Goal: Information Seeking & Learning: Compare options

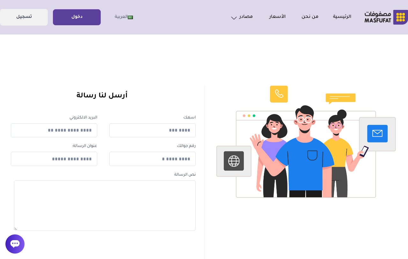
scroll to position [2, 0]
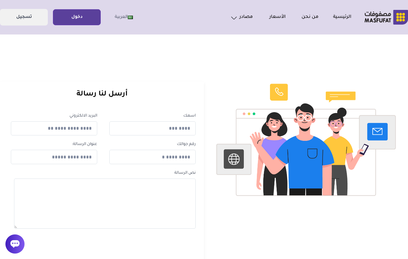
click at [78, 11] on link "دخول" at bounding box center [76, 17] width 47 height 14
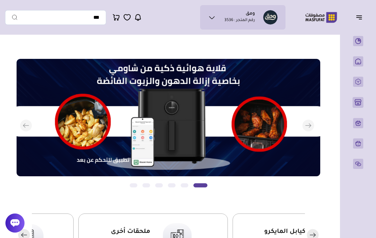
click at [23, 131] on button "التالي" at bounding box center [163, 126] width 304 height 134
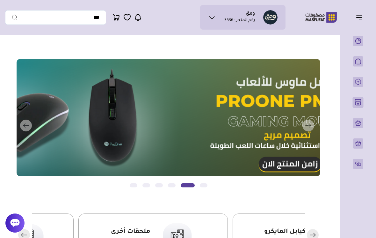
scroll to position [1, 0]
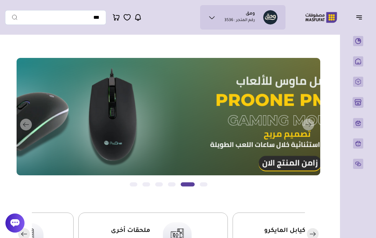
click at [24, 126] on button "التالي" at bounding box center [163, 125] width 304 height 134
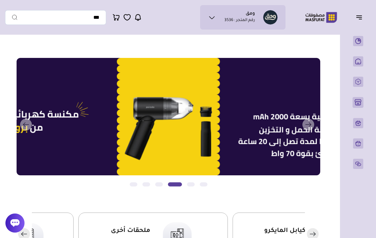
click at [26, 125] on button "التالي" at bounding box center [163, 125] width 304 height 134
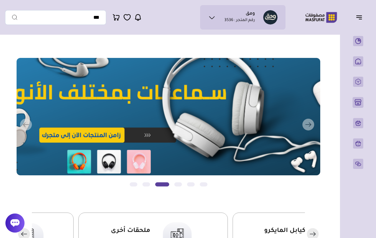
click at [305, 131] on icon "button" at bounding box center [309, 125] width 12 height 12
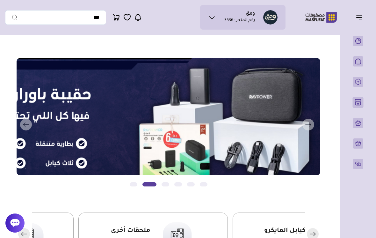
click at [308, 128] on rect "button" at bounding box center [309, 125] width 12 height 12
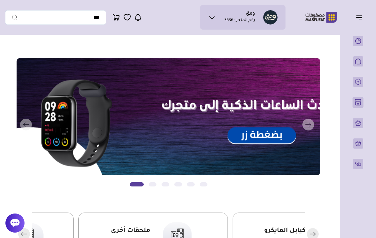
click at [279, 139] on button "التالي" at bounding box center [163, 125] width 304 height 134
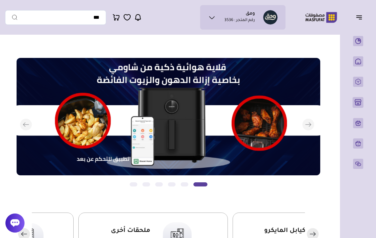
click at [303, 126] on rect "button" at bounding box center [309, 125] width 12 height 12
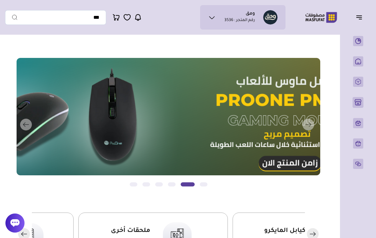
click at [308, 127] on rect "button" at bounding box center [309, 125] width 12 height 12
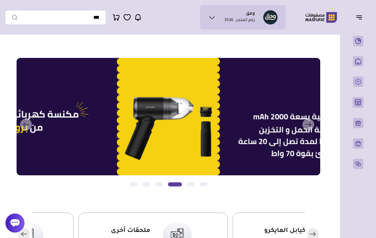
click at [274, 134] on button "التالي" at bounding box center [163, 125] width 304 height 134
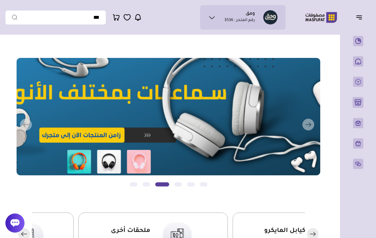
click at [262, 148] on button "التالي" at bounding box center [163, 125] width 304 height 134
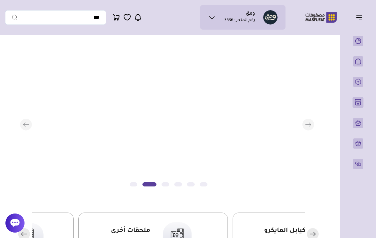
click at [260, 150] on button "التالي" at bounding box center [163, 125] width 304 height 134
click at [260, 149] on button "التالي" at bounding box center [163, 125] width 304 height 134
click at [260, 150] on button "التالي" at bounding box center [163, 125] width 304 height 134
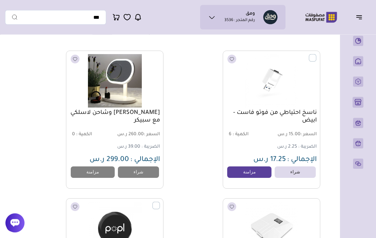
scroll to position [481, 0]
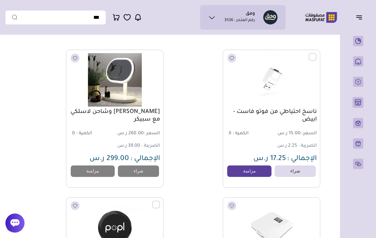
click at [257, 174] on link "مزامنة" at bounding box center [249, 171] width 44 height 11
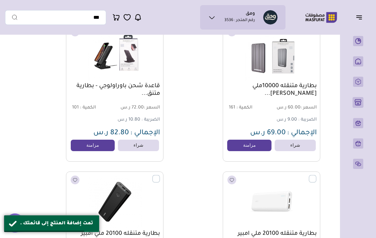
scroll to position [828, 0]
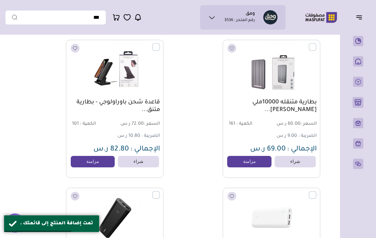
click at [106, 162] on link "مزامنة" at bounding box center [93, 161] width 44 height 11
click at [251, 162] on link "مزامنة" at bounding box center [249, 161] width 44 height 11
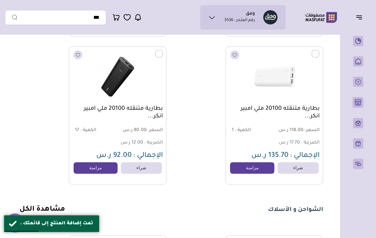
scroll to position [971, -2]
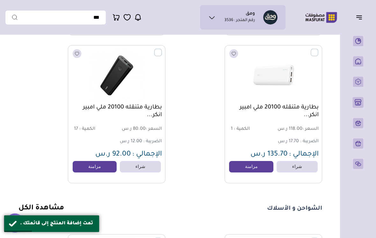
click at [257, 169] on link "مزامنة" at bounding box center [251, 166] width 44 height 11
click at [97, 167] on link "مزامنة" at bounding box center [95, 166] width 44 height 11
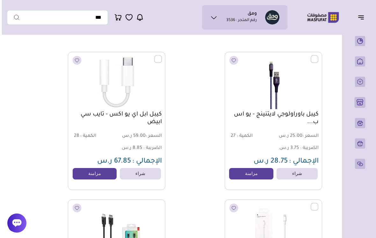
scroll to position [1153, -2]
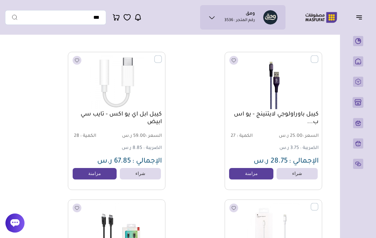
click at [96, 177] on link "مزامنة" at bounding box center [95, 173] width 44 height 11
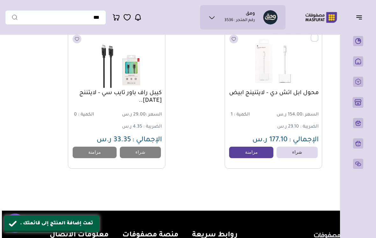
scroll to position [1326, -2]
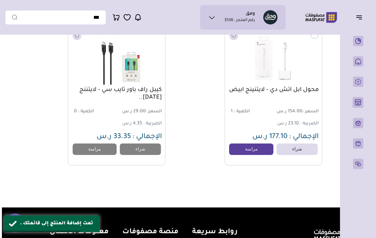
click at [257, 151] on link "مزامنة" at bounding box center [251, 149] width 44 height 11
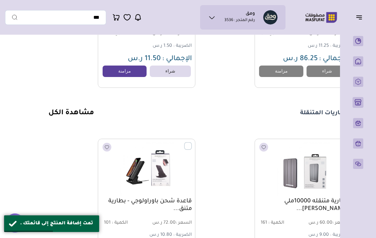
scroll to position [691, -37]
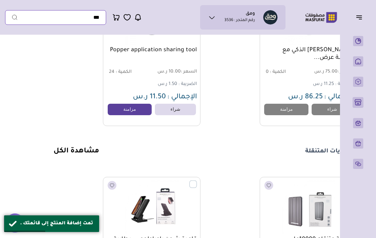
click at [90, 14] on input "text" at bounding box center [55, 17] width 101 height 15
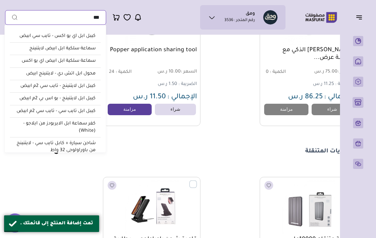
type input "***"
click at [11, 17] on button "submit" at bounding box center [11, 17] width 13 height 15
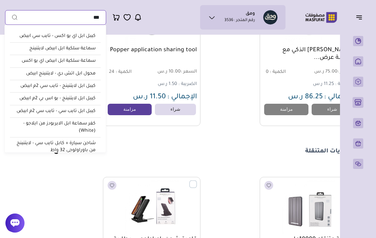
click at [11, 17] on button "submit" at bounding box center [11, 17] width 13 height 15
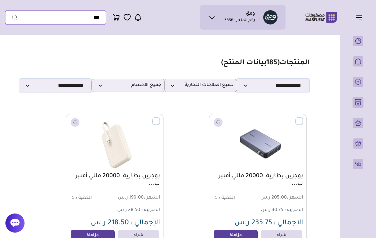
click at [50, 18] on input "text" at bounding box center [55, 17] width 101 height 15
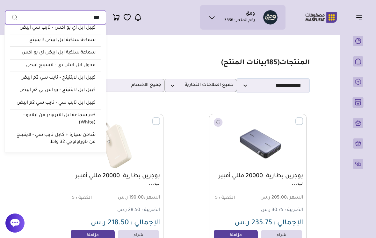
type input "***"
click at [183, 61] on section "**********" at bounding box center [168, 76] width 283 height 34
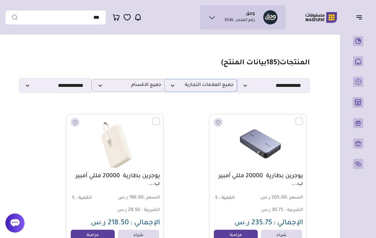
click at [176, 88] on span "جميع العلامات التجارية" at bounding box center [200, 86] width 66 height 6
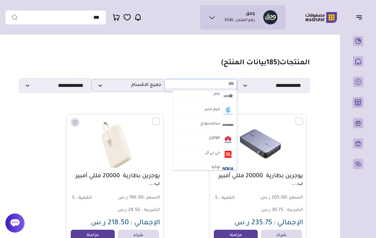
scroll to position [208, 0]
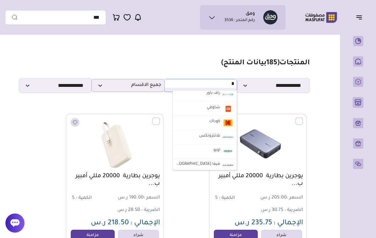
type input "**"
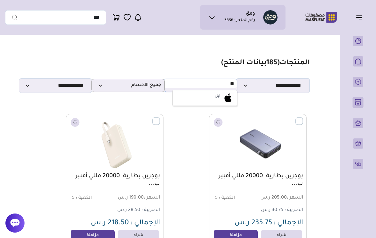
click at [208, 100] on li "ابل" at bounding box center [205, 98] width 64 height 15
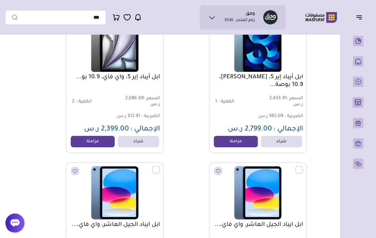
click at [187, 128] on div "ابل أيباد إير 5، شريحة، 10.9 بوصة... السعر : 2,433.91 ر.س الكمية : 1" at bounding box center [240, 84] width 134 height 138
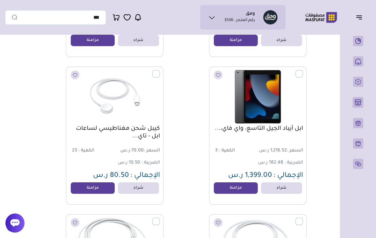
scroll to position [635, 0]
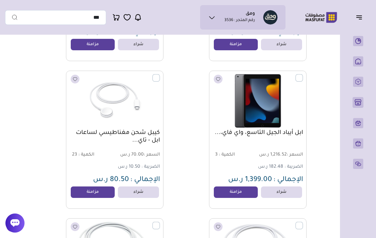
click at [100, 195] on link "مزامنة" at bounding box center [93, 192] width 44 height 11
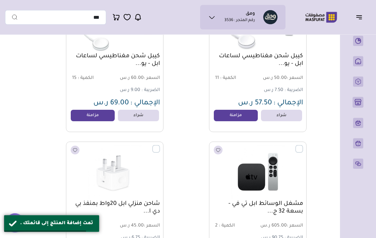
scroll to position [868, 0]
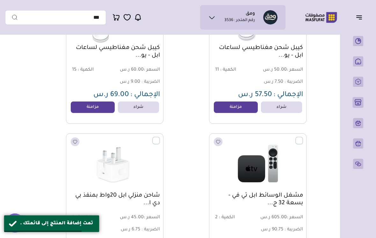
click at [241, 109] on link "مزامنة" at bounding box center [236, 107] width 44 height 11
click at [98, 111] on link "مزامنة" at bounding box center [93, 107] width 44 height 11
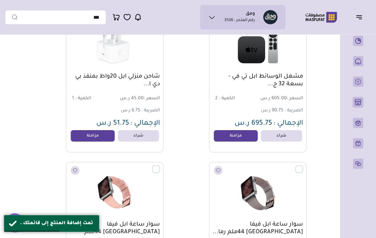
scroll to position [987, 0]
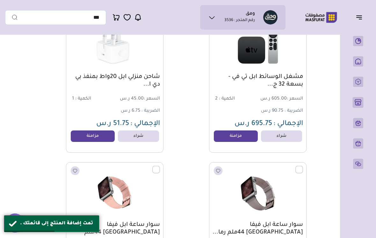
click at [245, 139] on link "مزامنة" at bounding box center [236, 136] width 44 height 11
click at [97, 141] on link "مزامنة" at bounding box center [93, 136] width 44 height 11
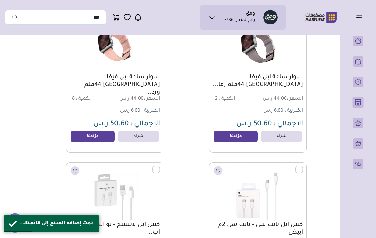
scroll to position [1137, 0]
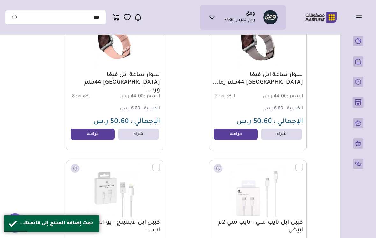
click at [235, 138] on link "مزامنة" at bounding box center [236, 134] width 44 height 11
click at [101, 135] on link "مزامنة" at bounding box center [93, 134] width 44 height 11
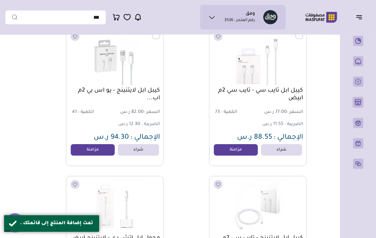
scroll to position [1286, 0]
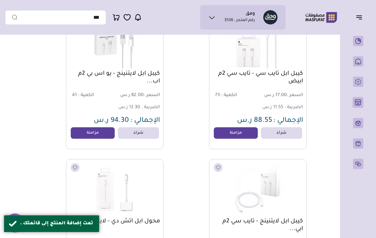
click at [228, 137] on link "مزامنة" at bounding box center [236, 133] width 44 height 11
click at [95, 138] on link "مزامنة" at bounding box center [93, 133] width 44 height 11
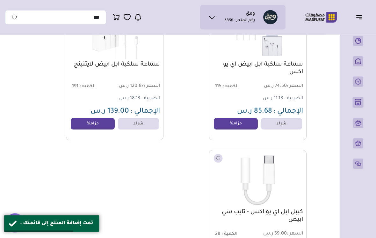
scroll to position [1592, 0]
click at [226, 128] on link "مزامنة" at bounding box center [236, 123] width 44 height 11
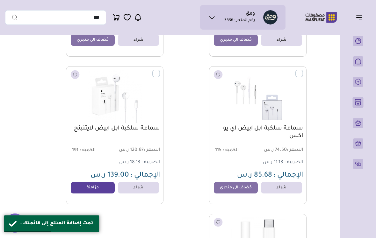
scroll to position [1528, 0]
click at [102, 192] on link "مزامنة" at bounding box center [93, 187] width 44 height 11
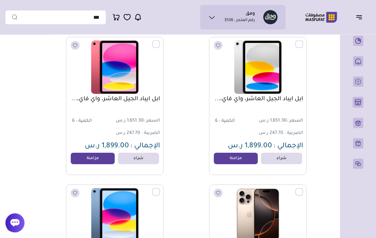
scroll to position [76, 0]
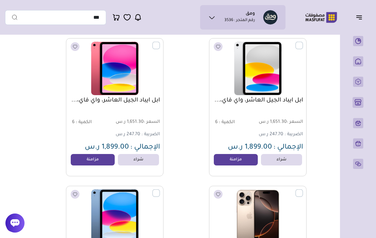
click at [303, 42] on label at bounding box center [303, 42] width 0 height 1
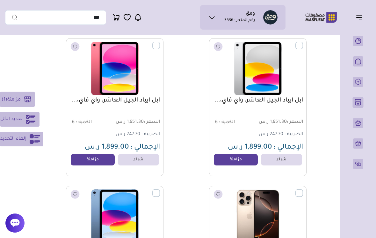
click at [160, 42] on label at bounding box center [160, 42] width 0 height 1
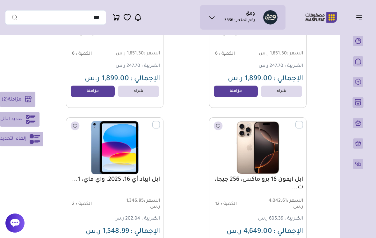
scroll to position [145, 0]
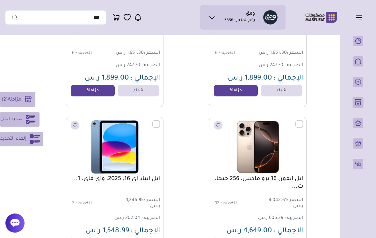
click at [160, 121] on label at bounding box center [160, 121] width 0 height 1
click at [303, 121] on label at bounding box center [303, 121] width 0 height 1
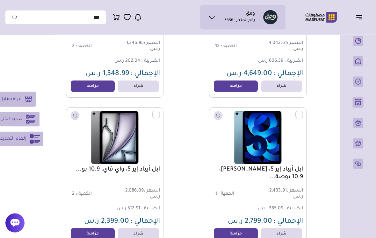
scroll to position [303, 0]
click at [160, 112] on label at bounding box center [160, 111] width 0 height 1
click at [303, 112] on label at bounding box center [303, 111] width 0 height 1
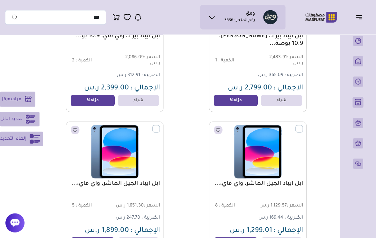
scroll to position [436, 0]
click at [160, 126] on label at bounding box center [160, 125] width 0 height 1
click at [303, 126] on label at bounding box center [303, 125] width 0 height 1
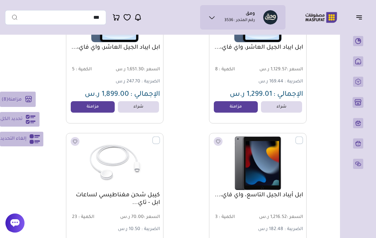
scroll to position [595, 0]
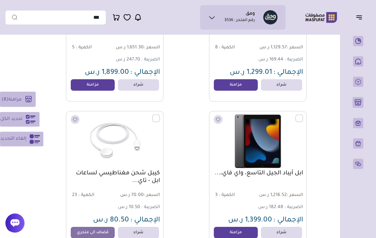
click at [303, 115] on label at bounding box center [303, 115] width 0 height 1
click at [30, 102] on rect at bounding box center [28, 99] width 11 height 11
click at [28, 105] on rect at bounding box center [28, 99] width 11 height 11
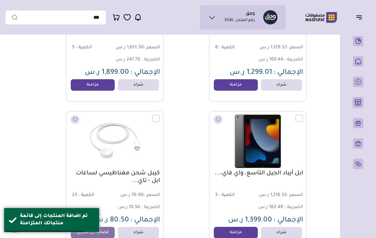
click at [357, 18] on icon "button" at bounding box center [359, 18] width 5 height 0
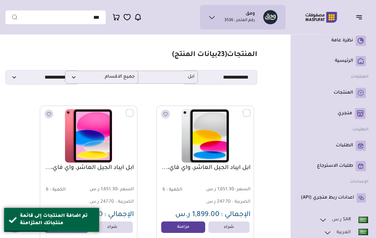
scroll to position [0, 0]
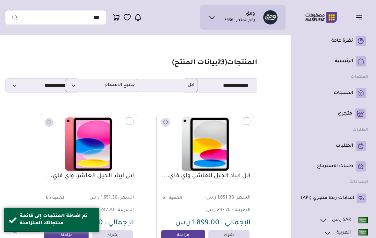
click at [358, 20] on icon "button" at bounding box center [359, 17] width 8 height 8
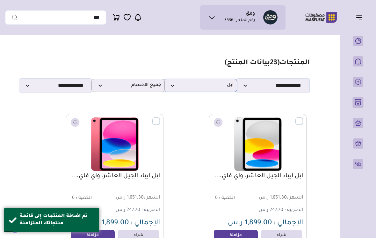
click at [226, 87] on span "ابل" at bounding box center [200, 86] width 66 height 6
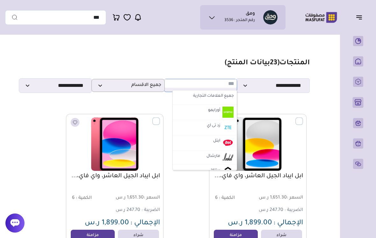
click at [222, 99] on label "جميع العلامات التجارية" at bounding box center [205, 96] width 61 height 8
select select "*"
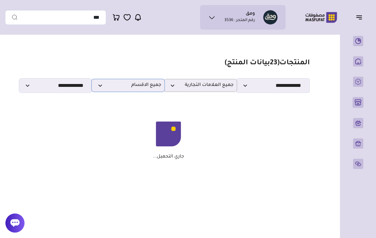
click at [149, 88] on span "جميع الاقسام" at bounding box center [128, 86] width 66 height 6
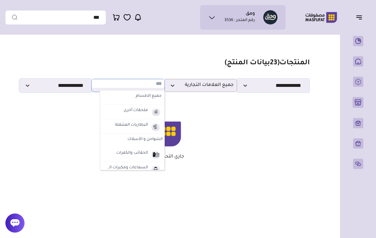
click at [155, 114] on img at bounding box center [155, 112] width 11 height 11
select select "*"
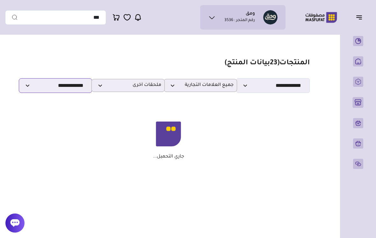
click at [74, 86] on select "**********" at bounding box center [55, 85] width 73 height 15
select select
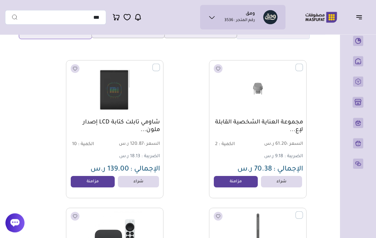
scroll to position [54, 0]
click at [96, 181] on link "مزامنة" at bounding box center [93, 181] width 44 height 11
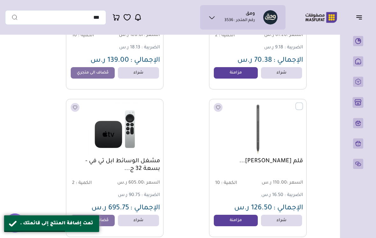
scroll to position [143, 0]
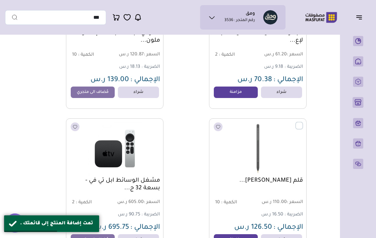
click at [303, 123] on label at bounding box center [303, 122] width 0 height 1
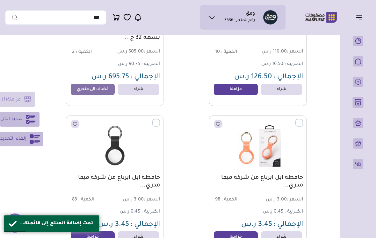
scroll to position [320, 0]
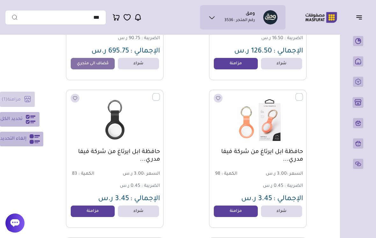
click at [150, 95] on img at bounding box center [115, 120] width 90 height 54
click at [160, 94] on label at bounding box center [160, 93] width 0 height 1
click at [153, 103] on img at bounding box center [115, 120] width 90 height 54
click at [160, 94] on label at bounding box center [160, 93] width 0 height 1
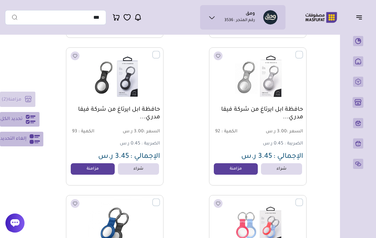
scroll to position [953, 0]
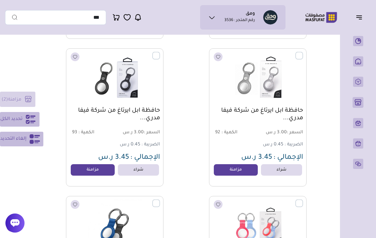
click at [303, 53] on label at bounding box center [303, 52] width 0 height 1
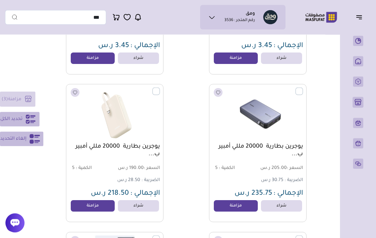
scroll to position [1213, 0]
click at [303, 88] on label at bounding box center [303, 88] width 0 height 1
click at [150, 95] on img at bounding box center [115, 115] width 90 height 54
click at [152, 91] on img at bounding box center [115, 115] width 90 height 54
click at [160, 88] on label at bounding box center [160, 88] width 0 height 1
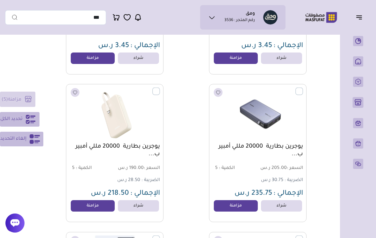
click at [160, 88] on label at bounding box center [160, 88] width 0 height 1
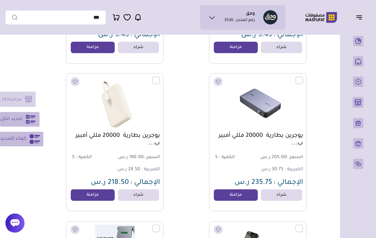
scroll to position [1223, 0]
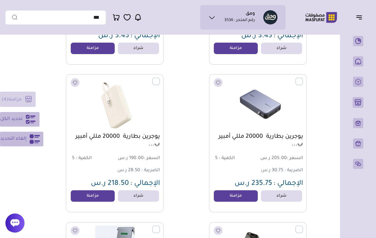
click at [160, 78] on label at bounding box center [160, 78] width 0 height 1
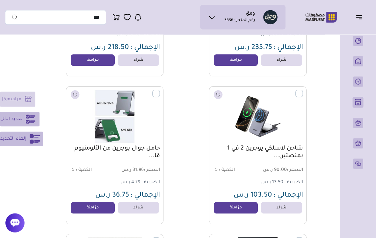
scroll to position [1360, 0]
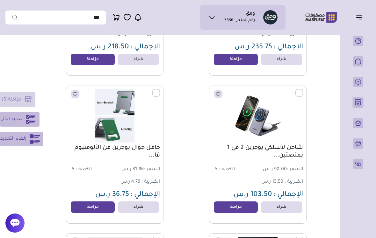
click at [303, 90] on label at bounding box center [303, 89] width 0 height 1
click at [160, 90] on label at bounding box center [160, 89] width 0 height 1
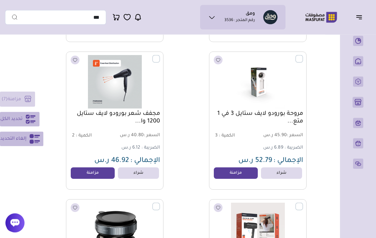
scroll to position [1986, 0]
click at [303, 56] on label at bounding box center [303, 55] width 0 height 1
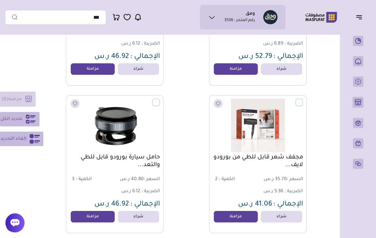
click at [160, 100] on label at bounding box center [160, 99] width 0 height 1
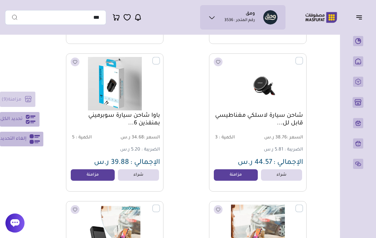
scroll to position [2281, 0]
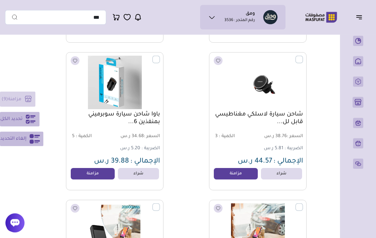
click at [303, 57] on label at bounding box center [303, 56] width 0 height 1
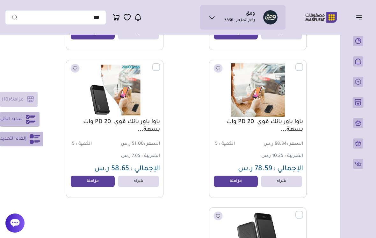
scroll to position [2421, 0]
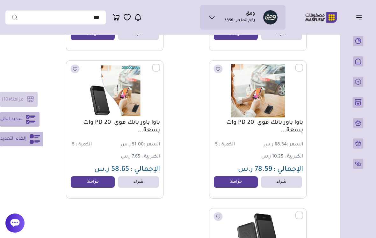
click at [303, 65] on label at bounding box center [303, 64] width 0 height 1
click at [160, 65] on label at bounding box center [160, 64] width 0 height 1
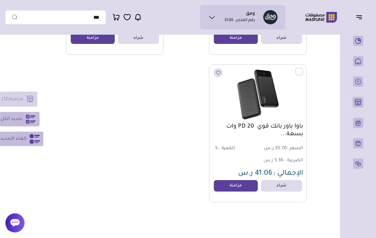
scroll to position [2565, 0]
click at [303, 69] on label at bounding box center [303, 68] width 0 height 1
click at [31, 102] on div "مزامنة ( 13 ) تحديد الكل إلغاء التحديد" at bounding box center [21, 119] width 43 height 55
click at [28, 107] on div "مزامنة ( 13 ) تحديد الكل إلغاء التحديد" at bounding box center [21, 119] width 43 height 55
click at [27, 106] on div "مزامنة ( 13 ) تحديد الكل إلغاء التحديد" at bounding box center [21, 119] width 43 height 55
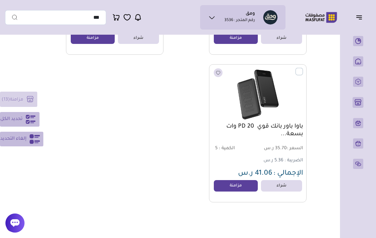
click at [303, 78] on img at bounding box center [258, 95] width 90 height 54
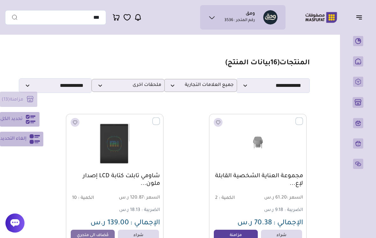
scroll to position [2413, 0]
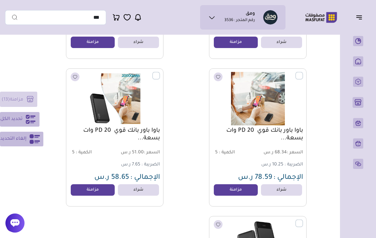
click at [160, 73] on label at bounding box center [160, 72] width 0 height 1
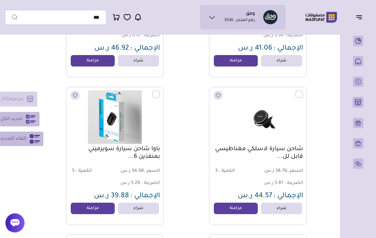
scroll to position [2246, 0]
click at [303, 91] on label at bounding box center [303, 91] width 0 height 1
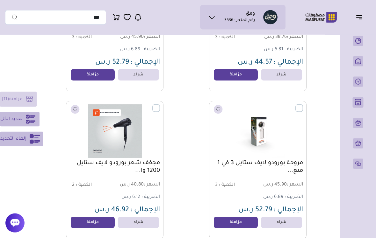
scroll to position [1936, 0]
click at [300, 113] on img at bounding box center [258, 132] width 90 height 54
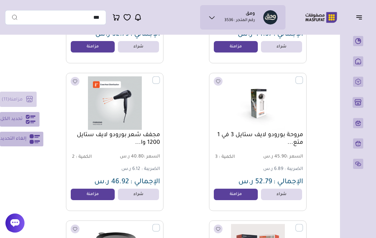
scroll to position [1968, 0]
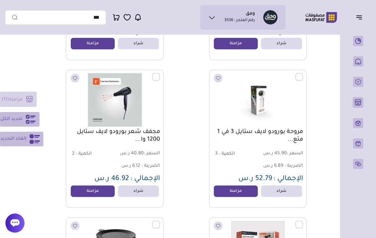
click at [178, 105] on div "مروحة بورودو لايف ستايل 3 في 1 متع... السعر : 45.90 ر.س الكمية : 3" at bounding box center [240, 139] width 134 height 138
click at [303, 74] on label at bounding box center [303, 73] width 0 height 1
click at [23, 111] on div "مزامنة ( 10 ) تحديد الكل إلغاء التحديد" at bounding box center [21, 119] width 43 height 55
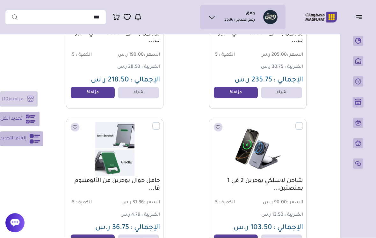
scroll to position [1327, 0]
click at [160, 123] on label at bounding box center [160, 122] width 0 height 1
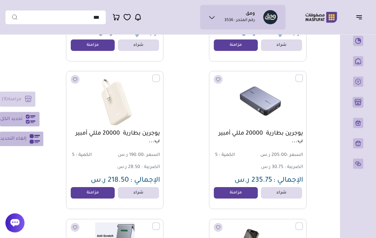
scroll to position [1222, 0]
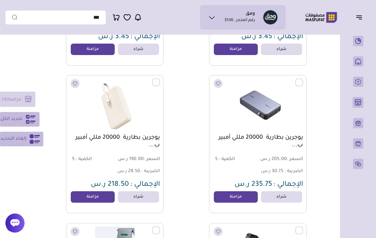
click at [20, 96] on div "مزامنة ( 9 ) تحديد الكل إلغاء التحديد" at bounding box center [21, 119] width 43 height 55
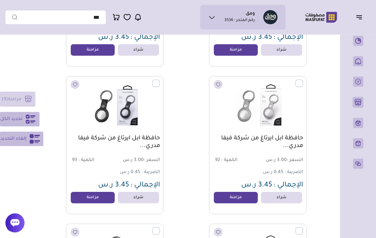
scroll to position [925, 0]
click at [243, 199] on link "مزامنة" at bounding box center [236, 197] width 44 height 11
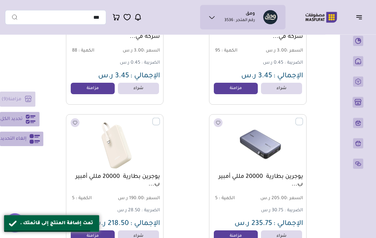
scroll to position [1210, 0]
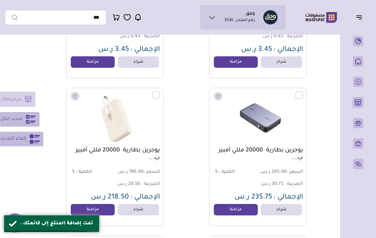
click at [243, 213] on link "مزامنة" at bounding box center [236, 209] width 44 height 11
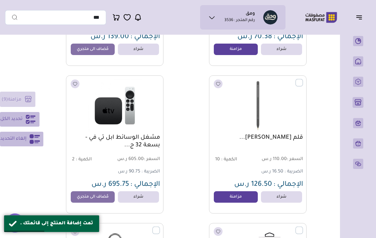
scroll to position [218, 0]
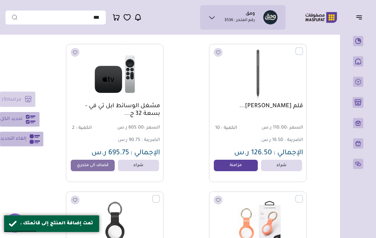
click at [235, 162] on link "مزامنة" at bounding box center [236, 165] width 44 height 11
click at [192, 178] on div "قلم موماكس ستايلس ماج لينك مغناطي... السعر : 110.00 ر.س الكمية : 10" at bounding box center [240, 113] width 134 height 138
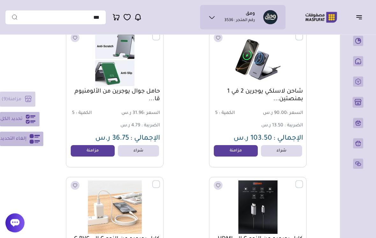
scroll to position [1416, 0]
click at [229, 152] on link "مزامنة" at bounding box center [236, 150] width 44 height 11
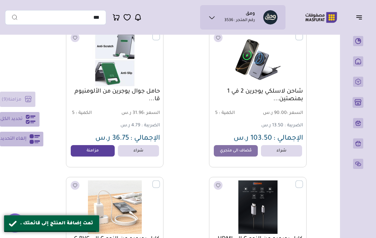
click at [93, 150] on link "مزامنة" at bounding box center [93, 150] width 44 height 11
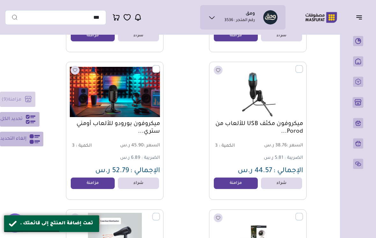
scroll to position [1827, 0]
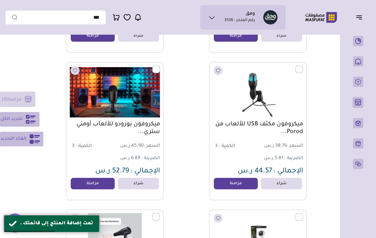
click at [101, 184] on link "مزامنة" at bounding box center [93, 183] width 44 height 11
click at [235, 184] on link "مزامنة" at bounding box center [236, 183] width 44 height 11
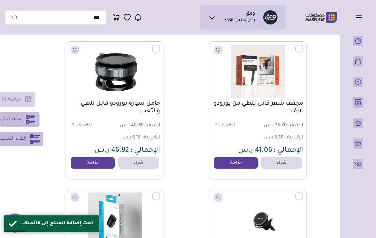
scroll to position [2145, 0]
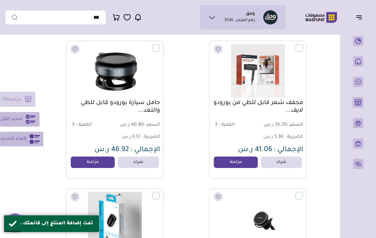
click at [109, 163] on link "مزامنة" at bounding box center [93, 162] width 44 height 11
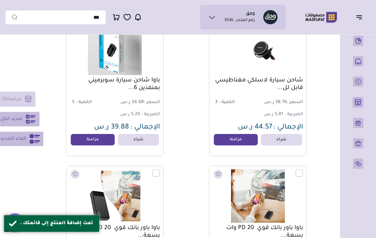
scroll to position [2315, 0]
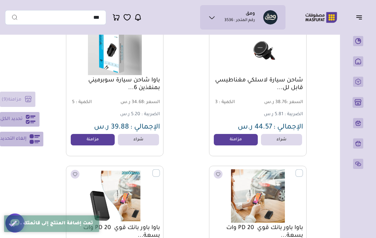
click at [242, 140] on link "مزامنة" at bounding box center [236, 139] width 44 height 11
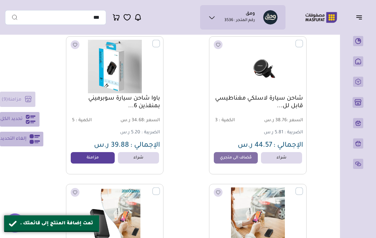
scroll to position [2297, 0]
click at [95, 157] on link "مزامنة" at bounding box center [93, 158] width 44 height 11
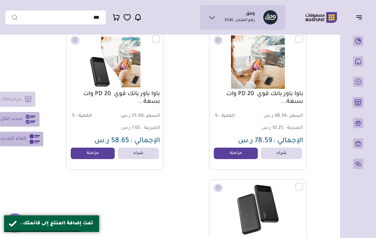
scroll to position [2449, 0]
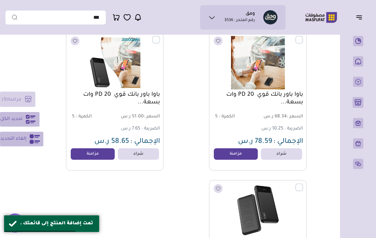
click at [234, 157] on link "مزامنة" at bounding box center [236, 154] width 44 height 11
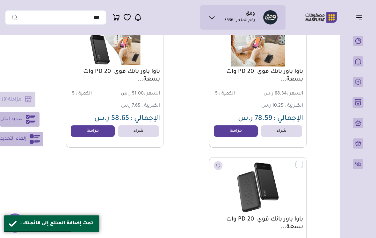
scroll to position [2471, 0]
click at [95, 132] on link "مزامنة" at bounding box center [93, 131] width 44 height 11
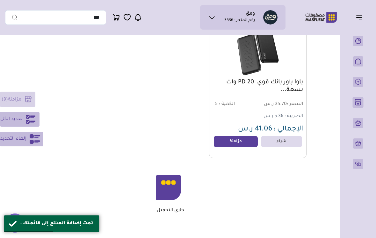
scroll to position [2609, 0]
click at [232, 144] on link "مزامنة" at bounding box center [236, 141] width 44 height 11
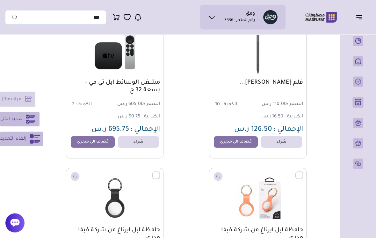
scroll to position [0, 0]
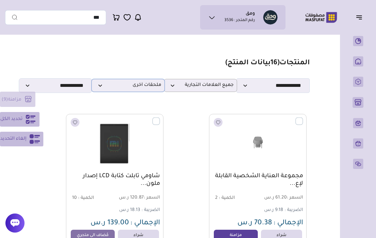
click at [101, 82] on p "ملحقات أخرى" at bounding box center [127, 85] width 73 height 13
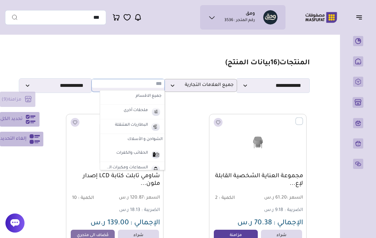
click at [153, 99] on label "جميع الاقسام" at bounding box center [132, 96] width 61 height 8
select select "*"
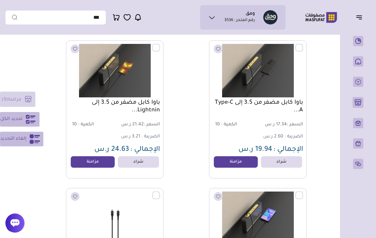
scroll to position [2293, 0]
click at [108, 160] on link "مزامنة" at bounding box center [93, 161] width 44 height 11
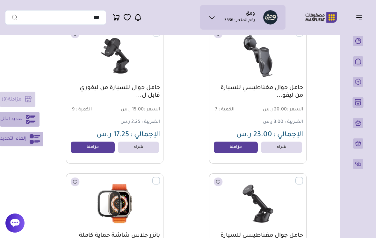
scroll to position [7043, 0]
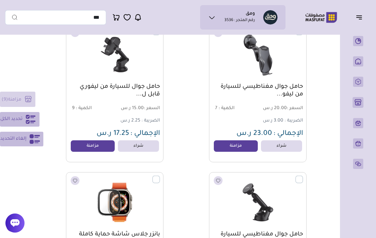
click at [92, 147] on link "مزامنة" at bounding box center [93, 146] width 44 height 11
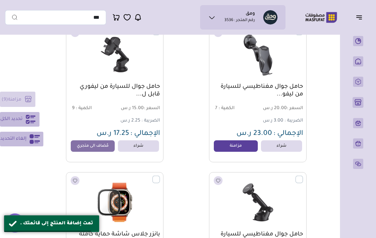
click at [244, 147] on link "مزامنة" at bounding box center [236, 146] width 44 height 11
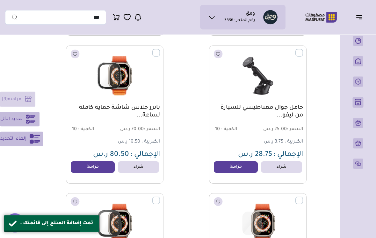
scroll to position [7170, 0]
click at [235, 171] on link "مزامنة" at bounding box center [236, 167] width 44 height 11
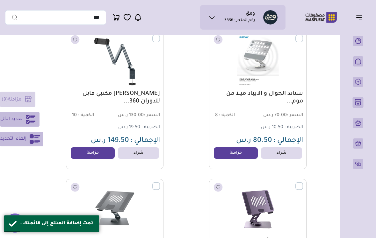
scroll to position [8665, 0]
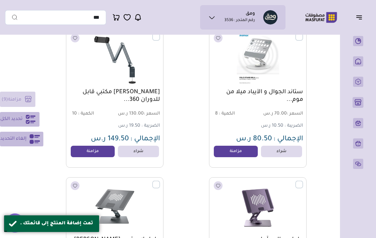
click at [104, 153] on link "مزامنة" at bounding box center [93, 151] width 44 height 11
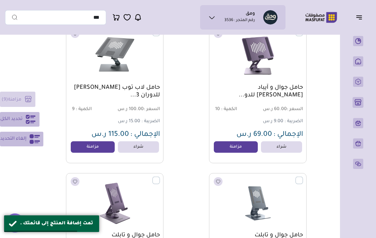
scroll to position [8819, 0]
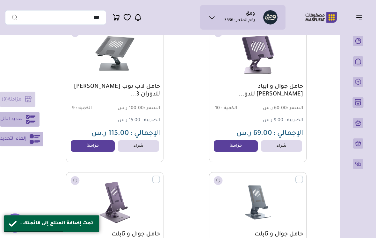
click at [237, 147] on link "مزامنة" at bounding box center [236, 146] width 44 height 11
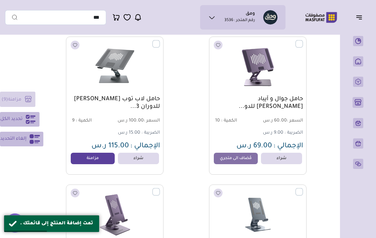
scroll to position [8807, 0]
click at [101, 155] on link "مزامنة" at bounding box center [93, 158] width 44 height 11
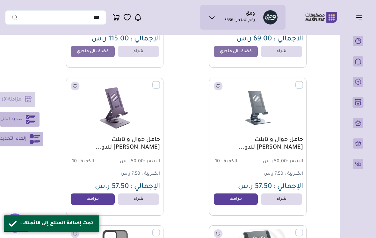
scroll to position [8918, 0]
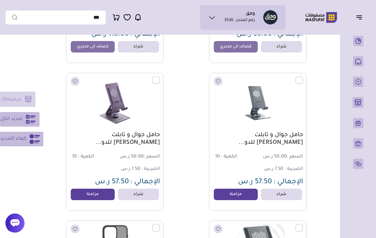
click at [106, 197] on link "مزامنة" at bounding box center [93, 194] width 44 height 11
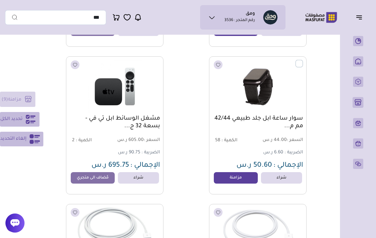
scroll to position [11004, 0]
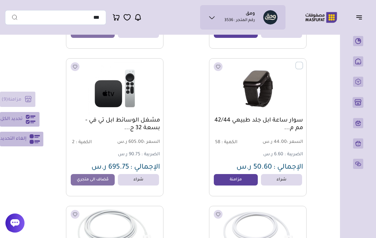
click at [241, 183] on link "مزامنة" at bounding box center [236, 179] width 44 height 11
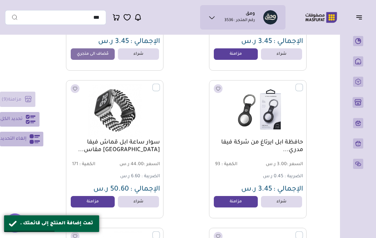
scroll to position [12023, 0]
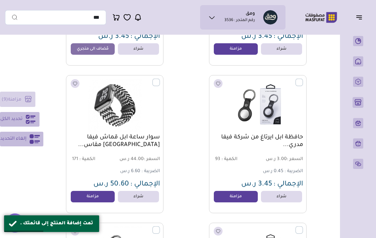
click at [88, 196] on link "مزامنة" at bounding box center [93, 196] width 44 height 11
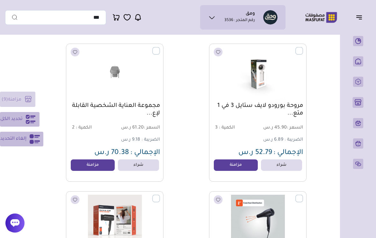
scroll to position [0, 0]
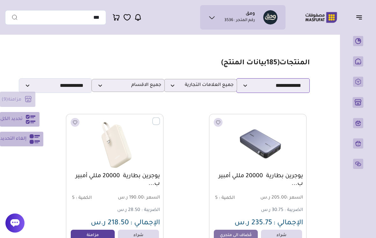
click at [289, 87] on select "**********" at bounding box center [273, 85] width 73 height 15
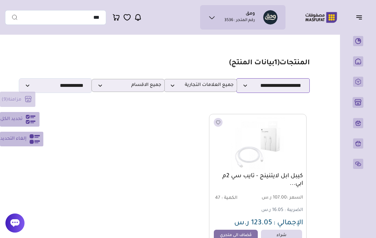
click at [290, 85] on select "**********" at bounding box center [273, 85] width 73 height 15
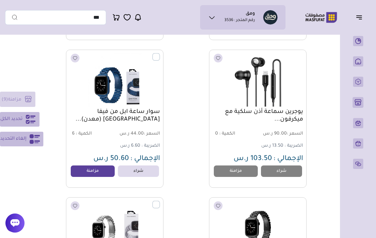
scroll to position [508, 0]
click at [95, 172] on link "مزامنة" at bounding box center [93, 171] width 44 height 11
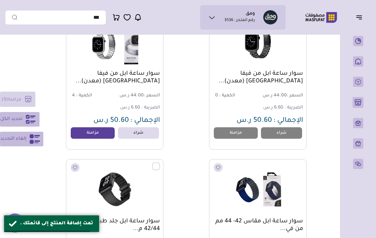
scroll to position [693, 0]
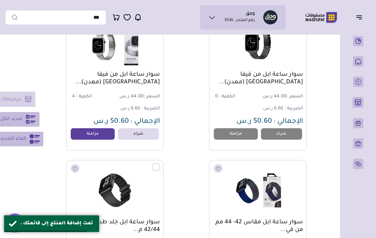
click at [95, 131] on link "مزامنة" at bounding box center [93, 133] width 44 height 11
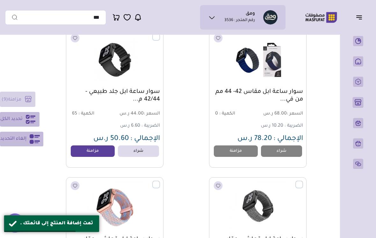
scroll to position [824, 0]
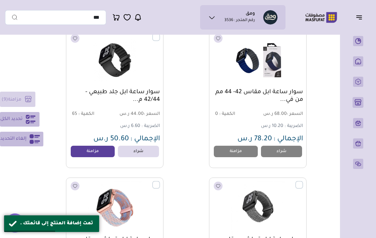
click at [101, 154] on link "مزامنة" at bounding box center [93, 151] width 44 height 11
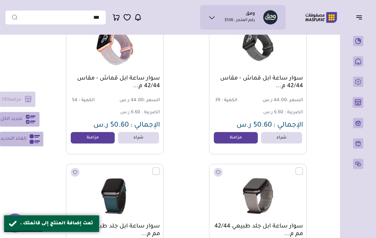
scroll to position [984, 0]
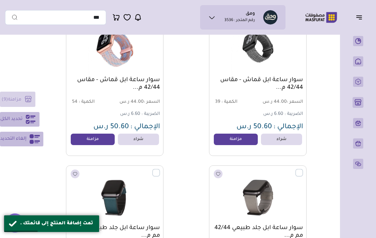
click at [93, 137] on link "مزامنة" at bounding box center [93, 139] width 44 height 11
click at [239, 140] on link "مزامنة" at bounding box center [236, 139] width 44 height 11
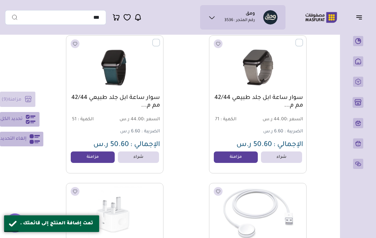
scroll to position [1118, 0]
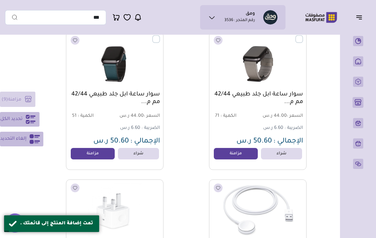
click at [94, 155] on link "مزامنة" at bounding box center [93, 153] width 44 height 11
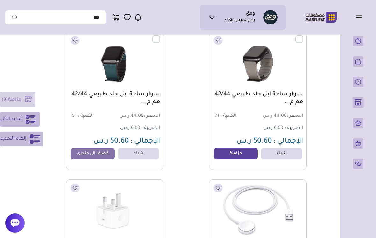
click at [230, 156] on link "مزامنة" at bounding box center [236, 153] width 44 height 11
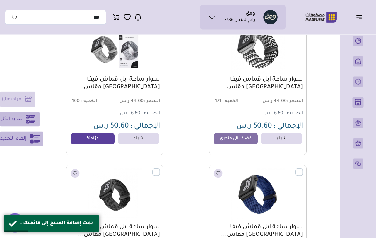
scroll to position [2466, 0]
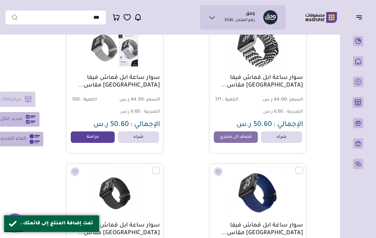
click at [92, 135] on link "مزامنة" at bounding box center [93, 137] width 44 height 11
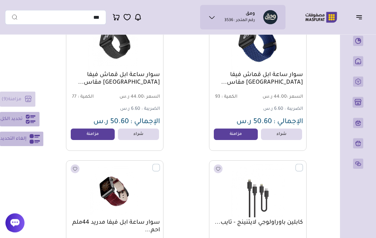
scroll to position [2617, 0]
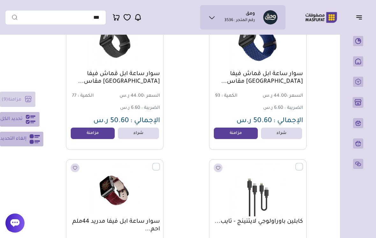
click at [98, 135] on link "مزامنة" at bounding box center [93, 133] width 44 height 11
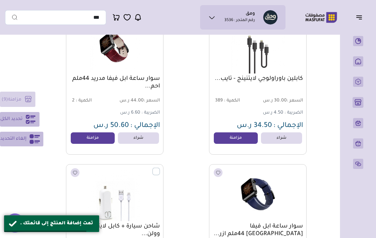
scroll to position [2765, 0]
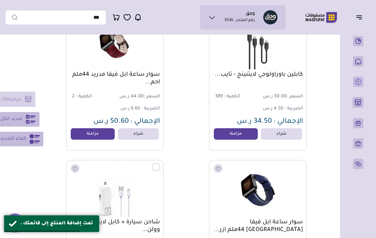
click at [98, 133] on link "مزامنة" at bounding box center [93, 133] width 44 height 11
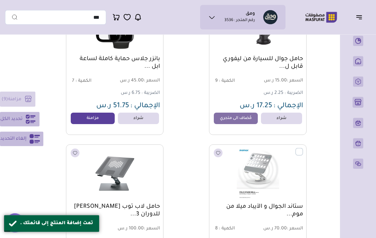
scroll to position [0, 0]
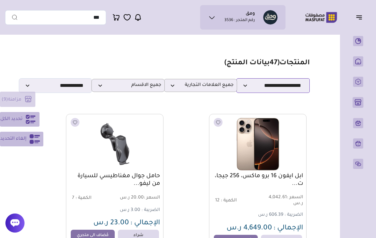
click at [278, 85] on select "**********" at bounding box center [273, 85] width 73 height 15
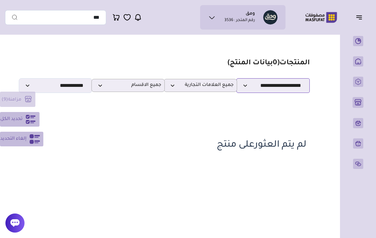
click at [299, 89] on select "**********" at bounding box center [273, 85] width 73 height 15
select select "**********"
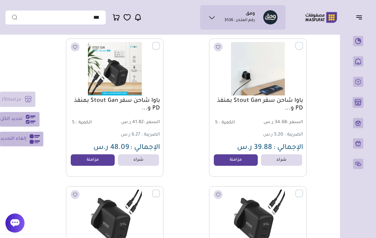
scroll to position [1555, 0]
click at [100, 162] on link "مزامنة" at bounding box center [93, 160] width 44 height 11
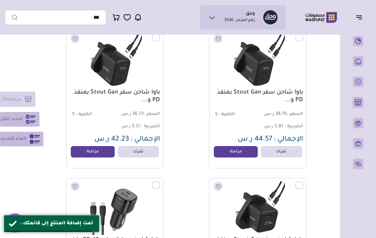
scroll to position [1710, 0]
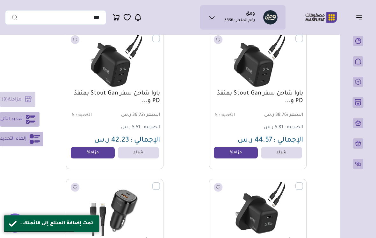
click at [233, 155] on link "مزامنة" at bounding box center [236, 152] width 44 height 11
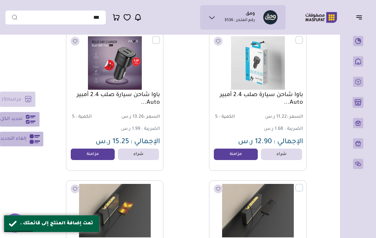
scroll to position [2163, 0]
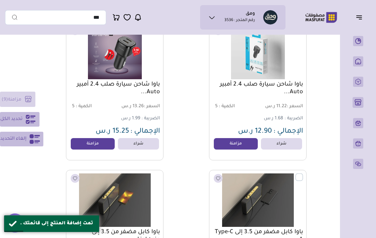
click at [105, 149] on link "مزامنة" at bounding box center [93, 143] width 44 height 11
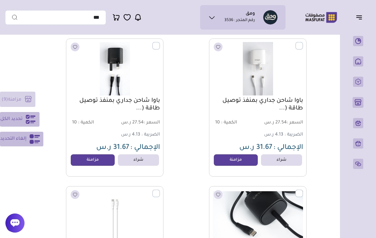
scroll to position [4217, 0]
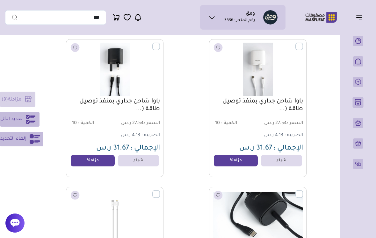
click at [229, 164] on link "مزامنة" at bounding box center [236, 160] width 44 height 11
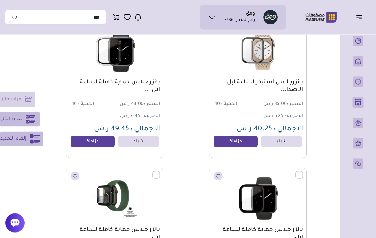
scroll to position [8084, 0]
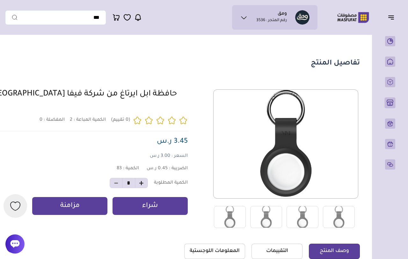
scroll to position [11, 0]
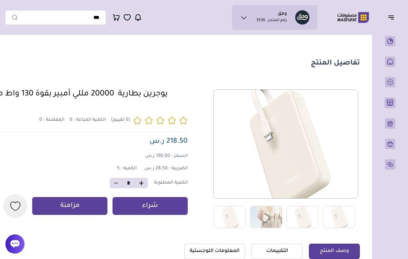
scroll to position [11, 0]
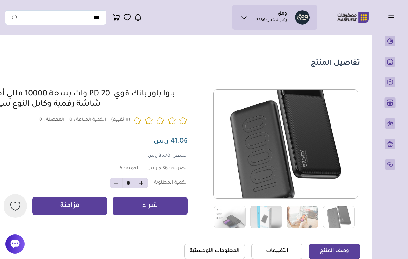
scroll to position [2, 0]
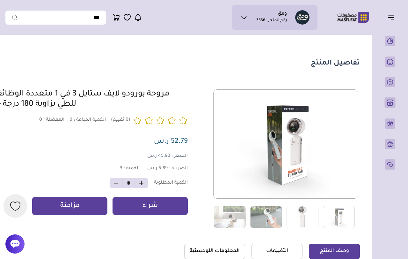
scroll to position [2, 0]
